Goal: Task Accomplishment & Management: Use online tool/utility

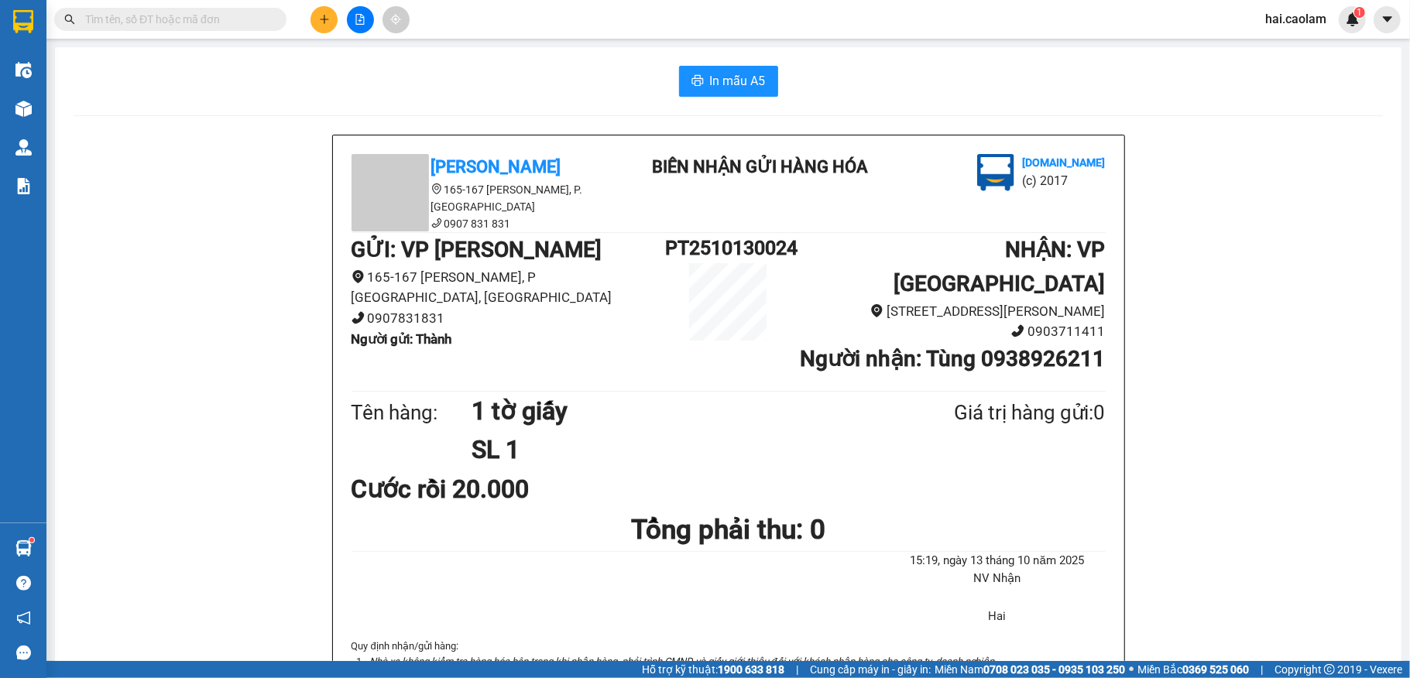
click at [261, 28] on span at bounding box center [170, 19] width 232 height 23
click at [262, 20] on input "text" at bounding box center [176, 19] width 183 height 17
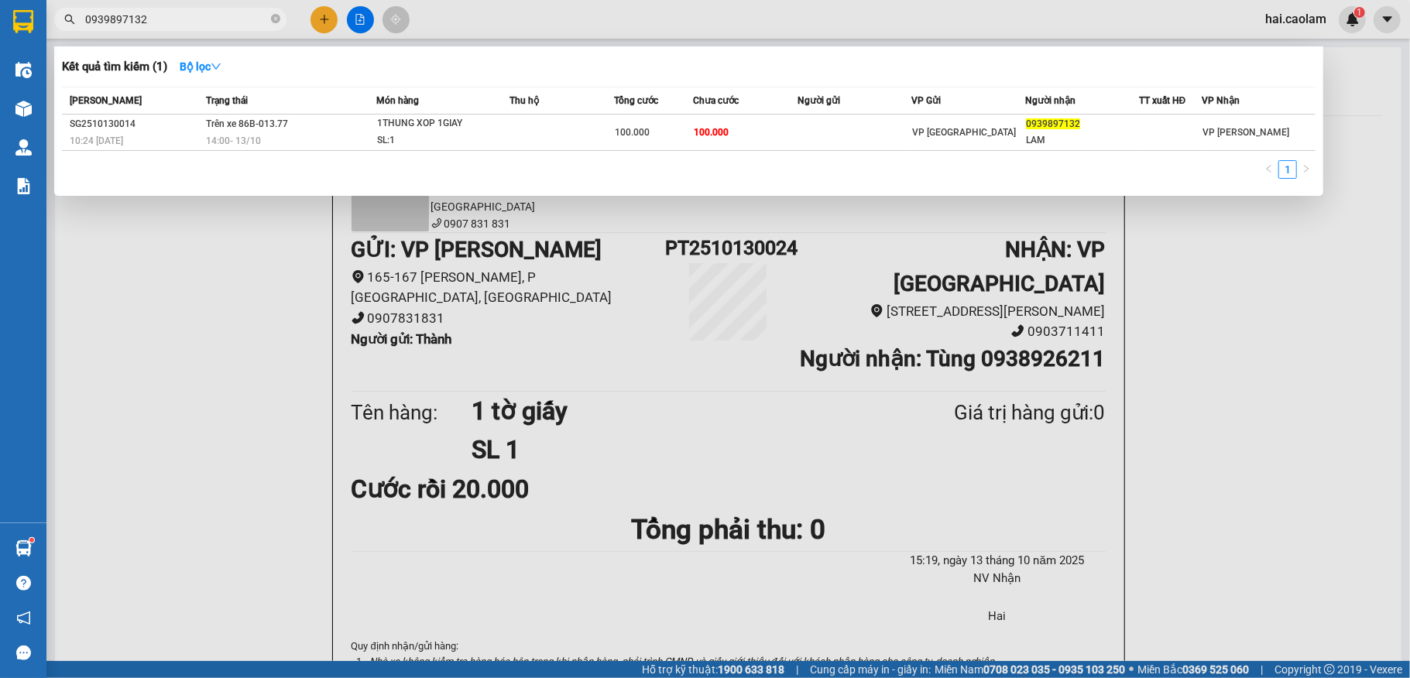
type input "0939897132"
click at [276, 17] on icon "close-circle" at bounding box center [275, 18] width 9 height 9
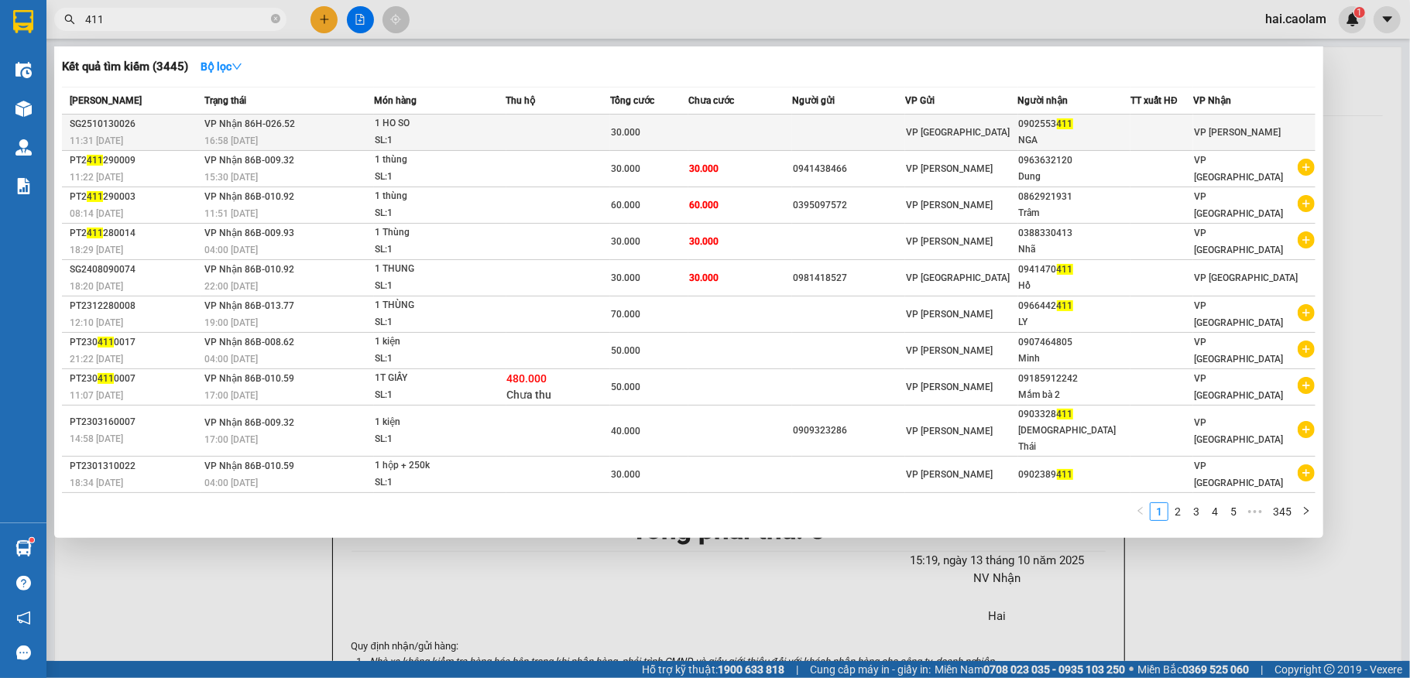
type input "411"
click at [923, 130] on span "VP [GEOGRAPHIC_DATA]" at bounding box center [958, 132] width 104 height 11
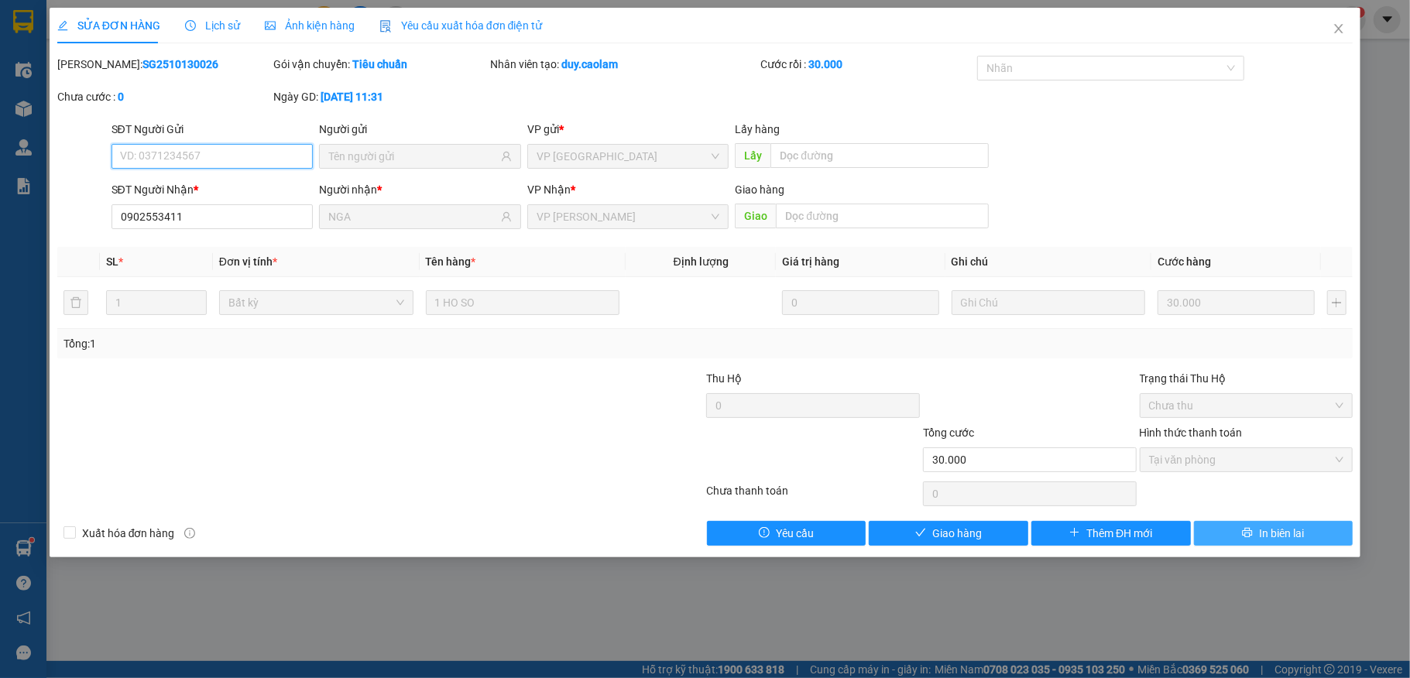
type input "0902553411"
type input "NGA"
type input "30.000"
click at [1236, 536] on button "In biên lai" at bounding box center [1274, 533] width 160 height 25
